Goal: Navigation & Orientation: Go to known website

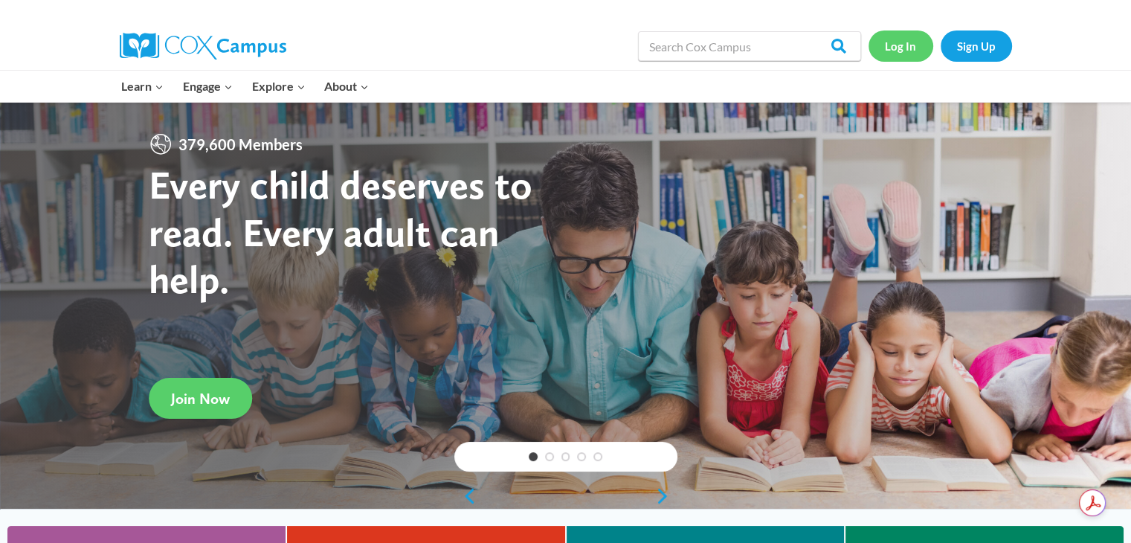
click at [898, 45] on link "Log In" at bounding box center [901, 45] width 65 height 30
click at [897, 45] on link "Log In" at bounding box center [901, 45] width 65 height 30
click at [903, 52] on link "Log In" at bounding box center [901, 45] width 65 height 30
click at [901, 45] on link "Log In" at bounding box center [901, 45] width 65 height 30
